Goal: Find specific page/section: Find specific page/section

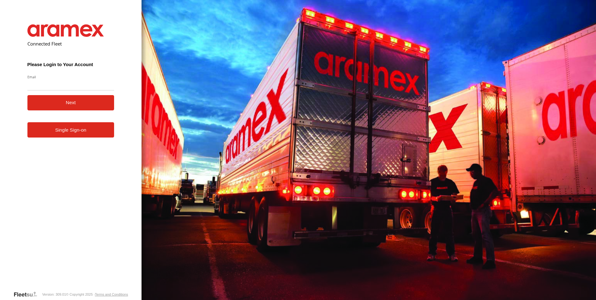
click at [89, 136] on link "Single Sign-on" at bounding box center [70, 129] width 87 height 15
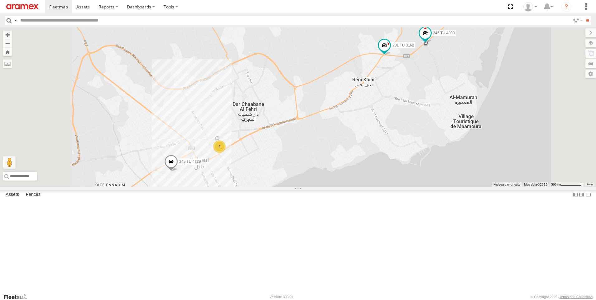
click at [226, 153] on div "4" at bounding box center [219, 146] width 12 height 12
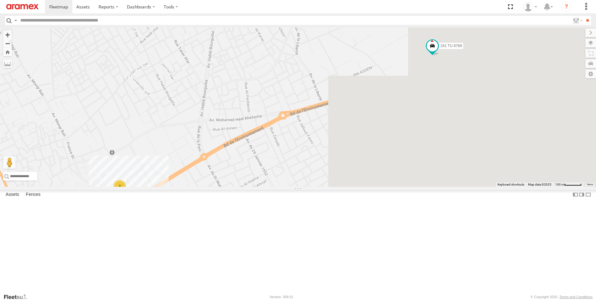
drag, startPoint x: 217, startPoint y: 177, endPoint x: 180, endPoint y: 176, distance: 37.1
click at [180, 176] on div "245 TU 4330 245 TU 4329 231 TU 3162 241 TU 8769 246 TU 8283 2" at bounding box center [298, 106] width 596 height 159
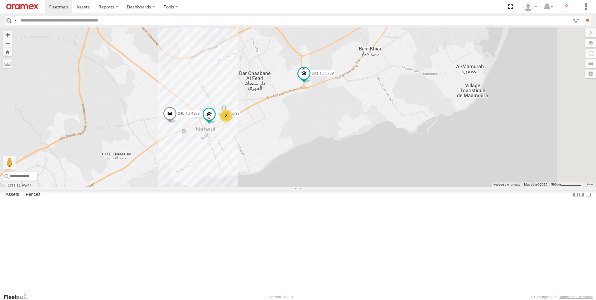
click at [421, 20] on span at bounding box center [415, 13] width 11 height 11
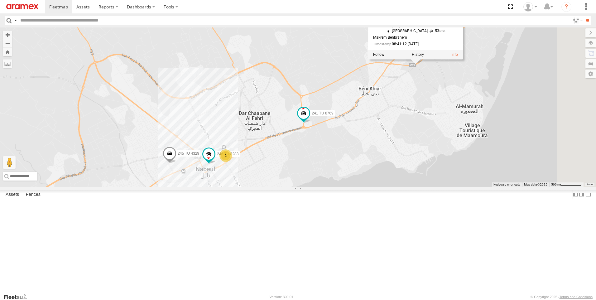
drag, startPoint x: 493, startPoint y: 98, endPoint x: 493, endPoint y: 139, distance: 40.5
click at [493, 139] on div "245 TU 4330 245 TU 4329 231 TU 3162 241 TU 8769 246 TU 8283 2 245 TU 4330 Nabeu…" at bounding box center [298, 106] width 596 height 159
click at [478, 137] on div "245 TU 4330 245 TU 4329 231 TU 3162 241 TU 8769 246 TU 8283 2 245 TU 4330 Nabeu…" at bounding box center [298, 106] width 596 height 159
